Goal: Transaction & Acquisition: Purchase product/service

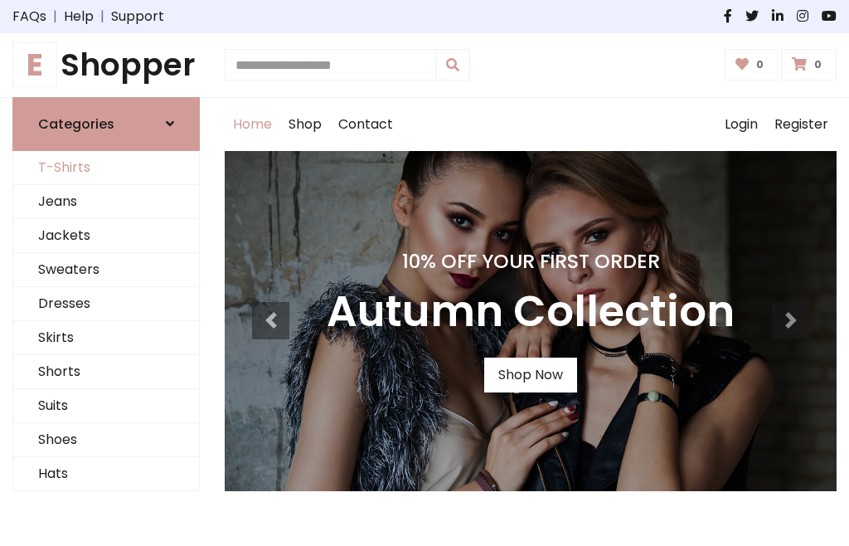
click at [106, 168] on link "T-Shirts" at bounding box center [106, 168] width 186 height 34
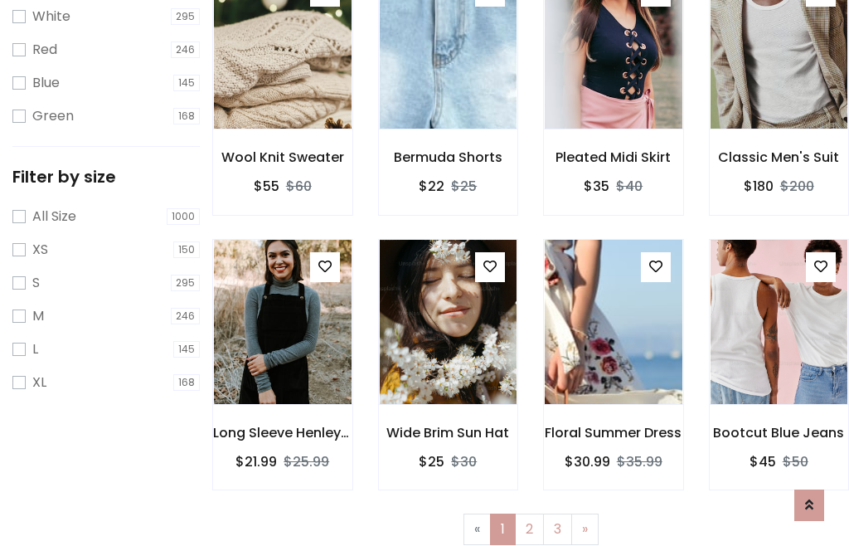
scroll to position [30, 0]
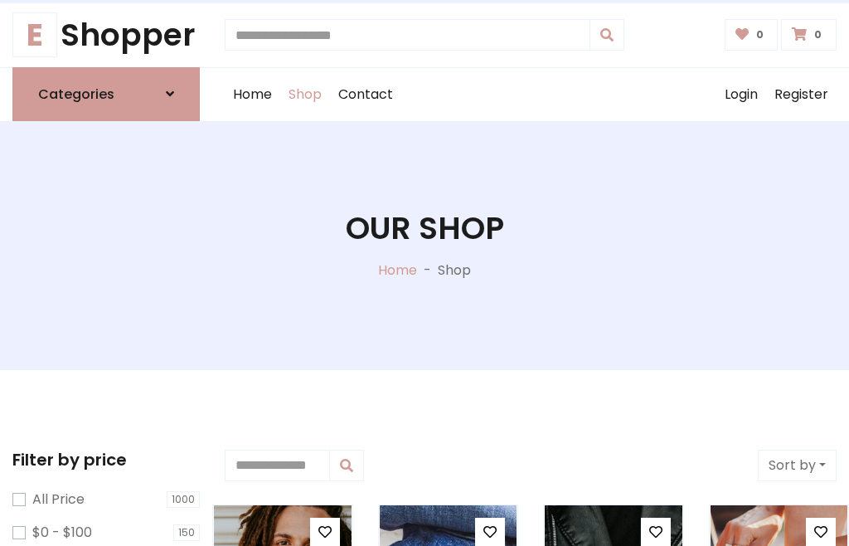
click at [425, 245] on h1 "Our Shop" at bounding box center [425, 228] width 158 height 37
click at [531, 94] on div "Home Shop Contact Log out Login Register" at bounding box center [531, 94] width 612 height 53
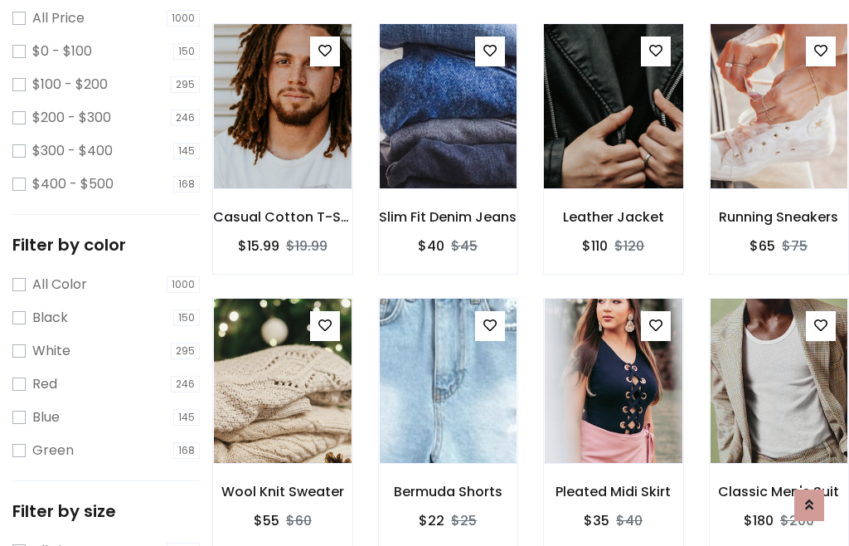
click at [613, 136] on img at bounding box center [613, 106] width 165 height 398
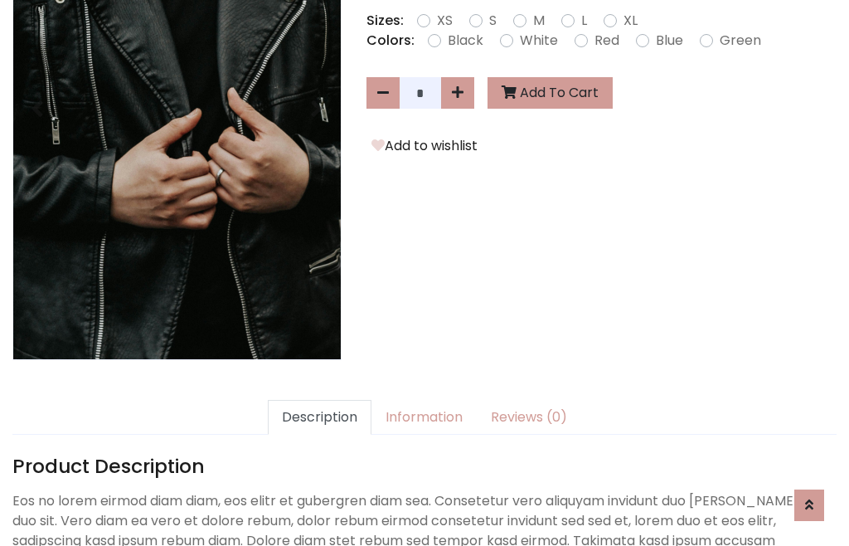
scroll to position [406, 0]
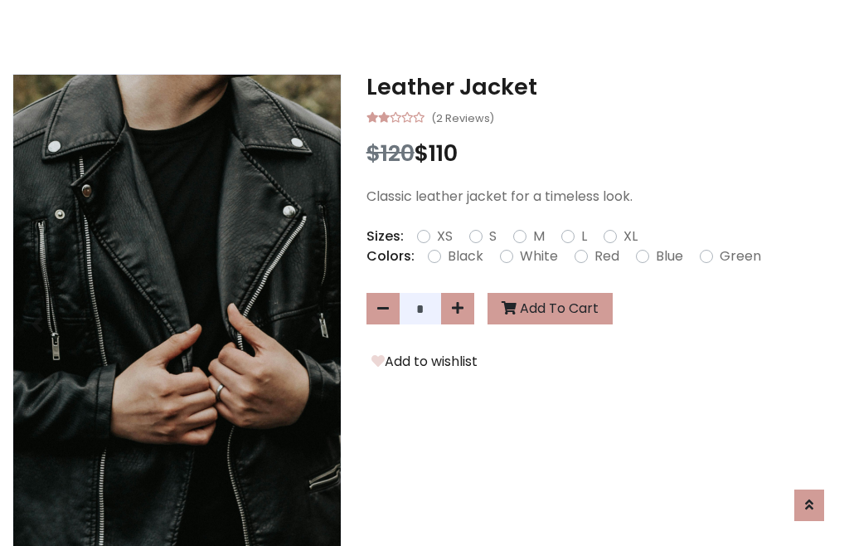
click at [601, 86] on h3 "Leather Jacket" at bounding box center [602, 87] width 470 height 27
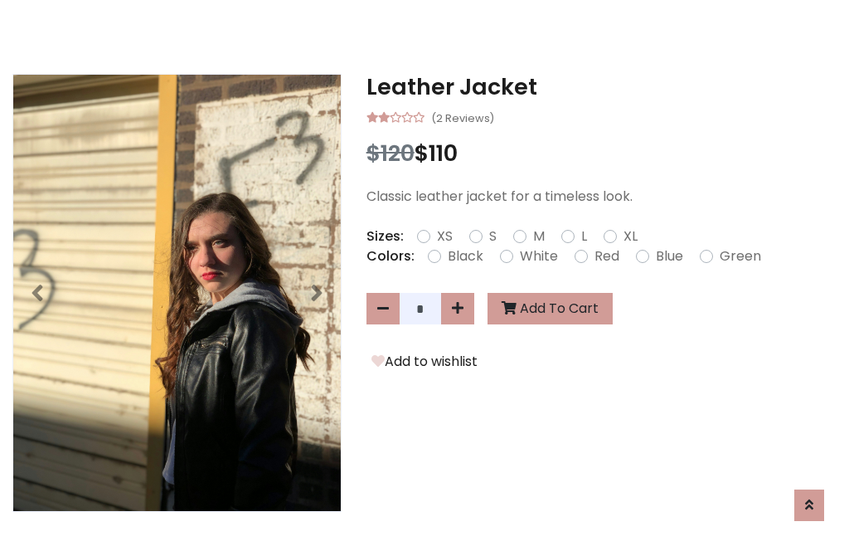
click at [601, 86] on h3 "Leather Jacket" at bounding box center [602, 87] width 470 height 27
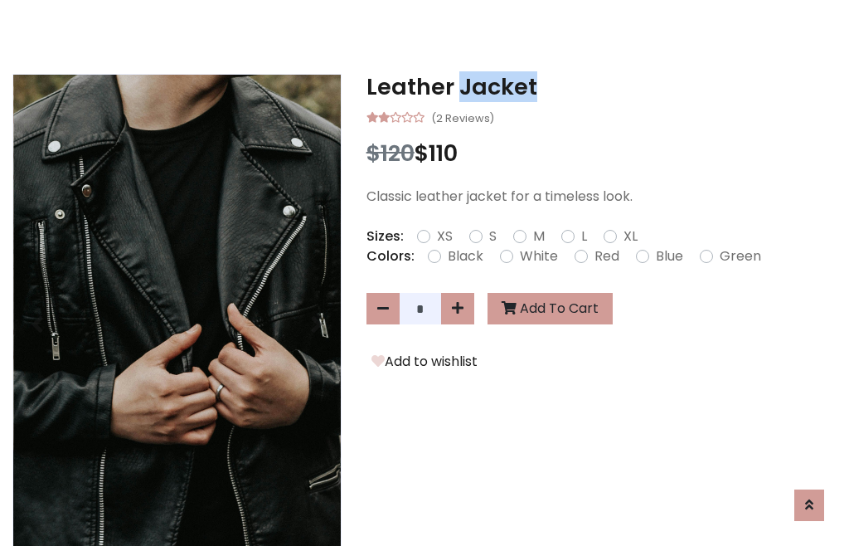
click at [601, 86] on h3 "Leather Jacket" at bounding box center [602, 87] width 470 height 27
